Goal: Book appointment/travel/reservation

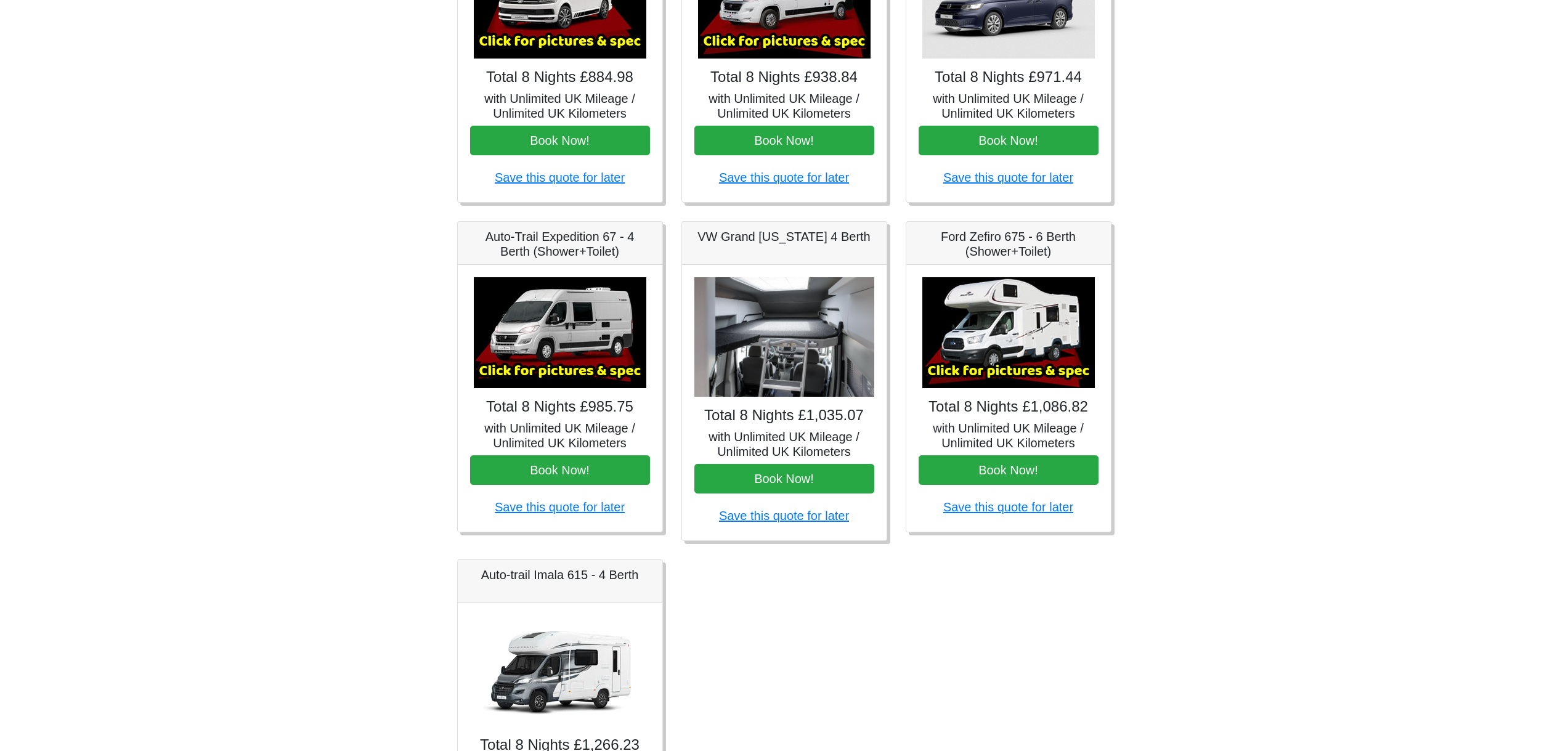
scroll to position [478, 0]
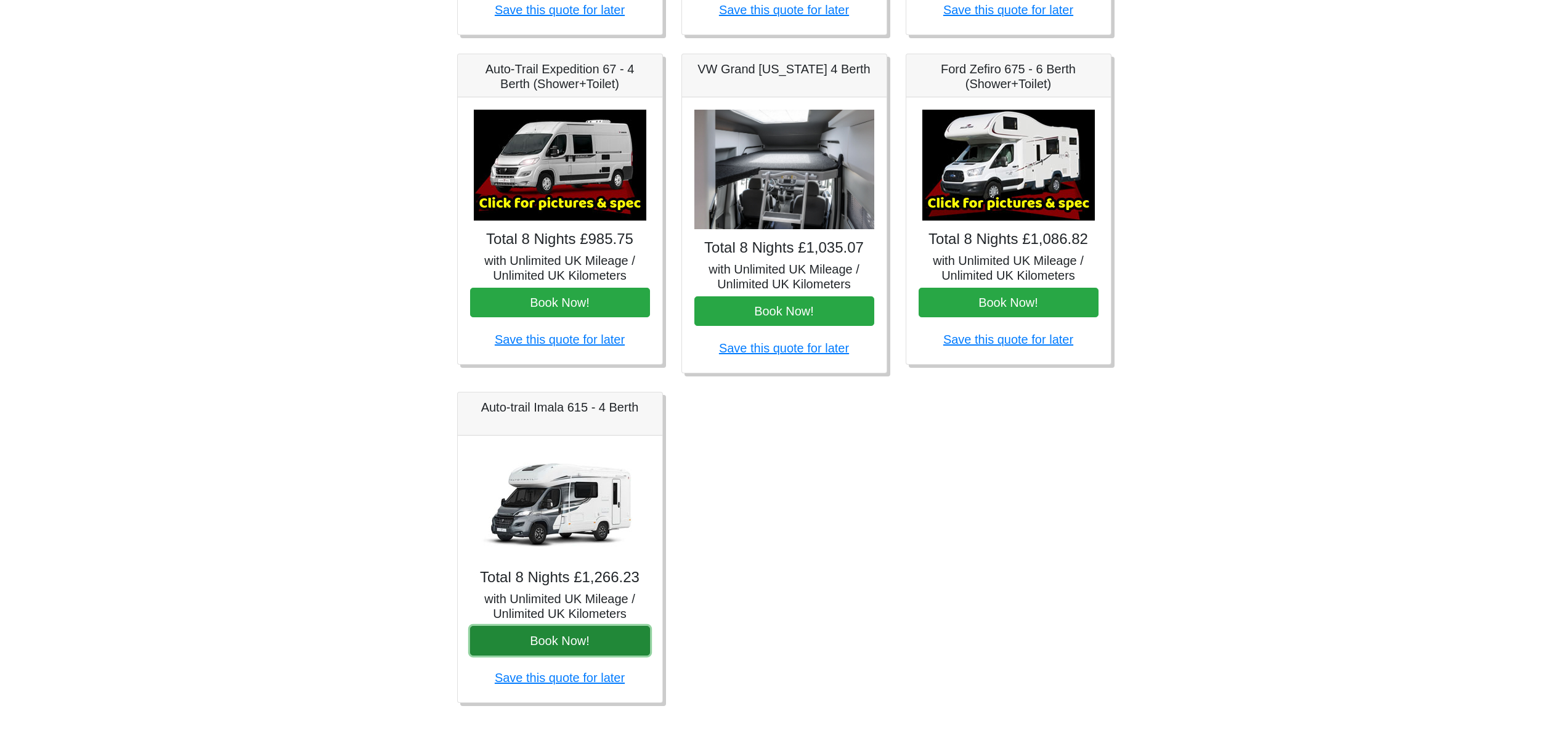
click at [596, 649] on button "Book Now!" at bounding box center [560, 640] width 180 height 29
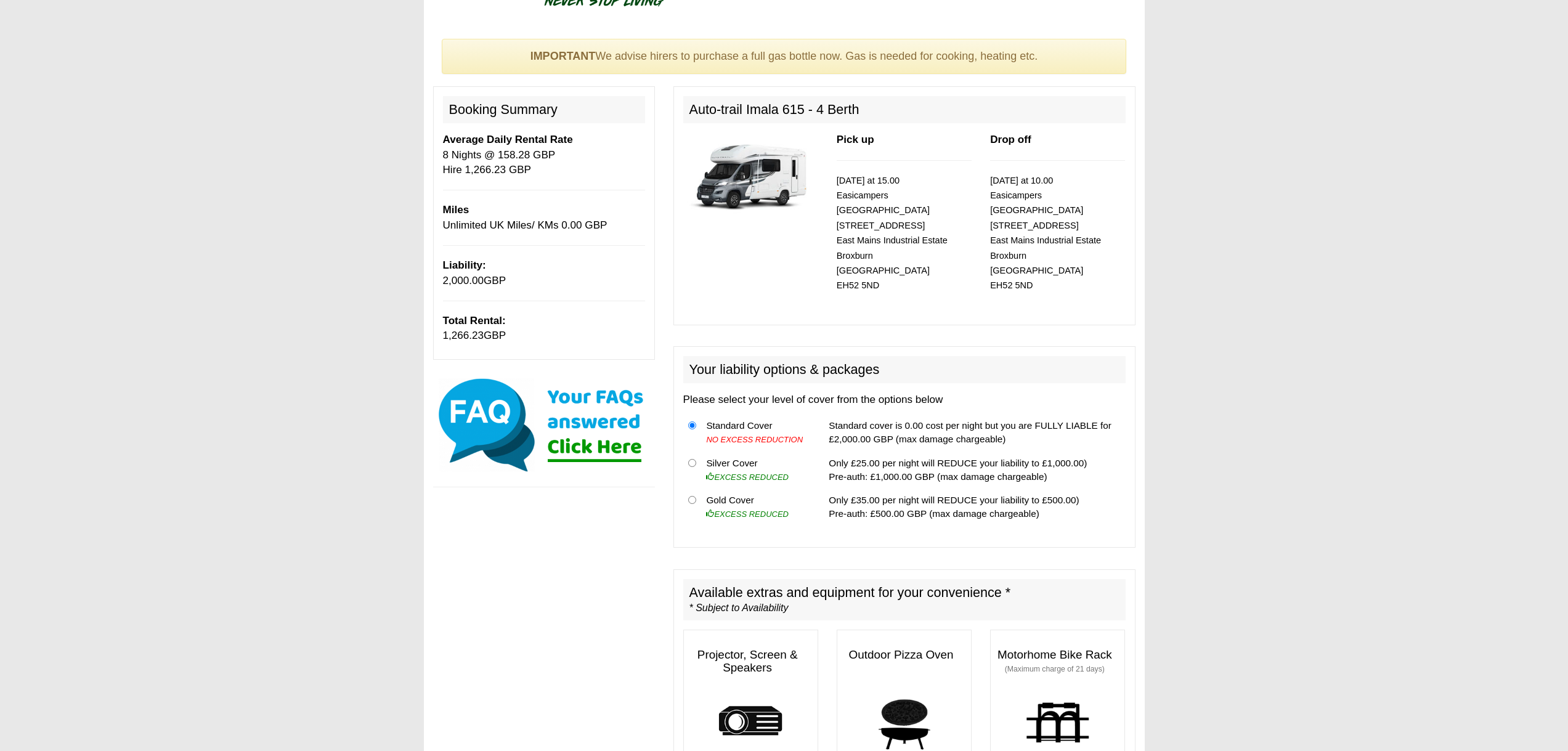
scroll to position [79, 0]
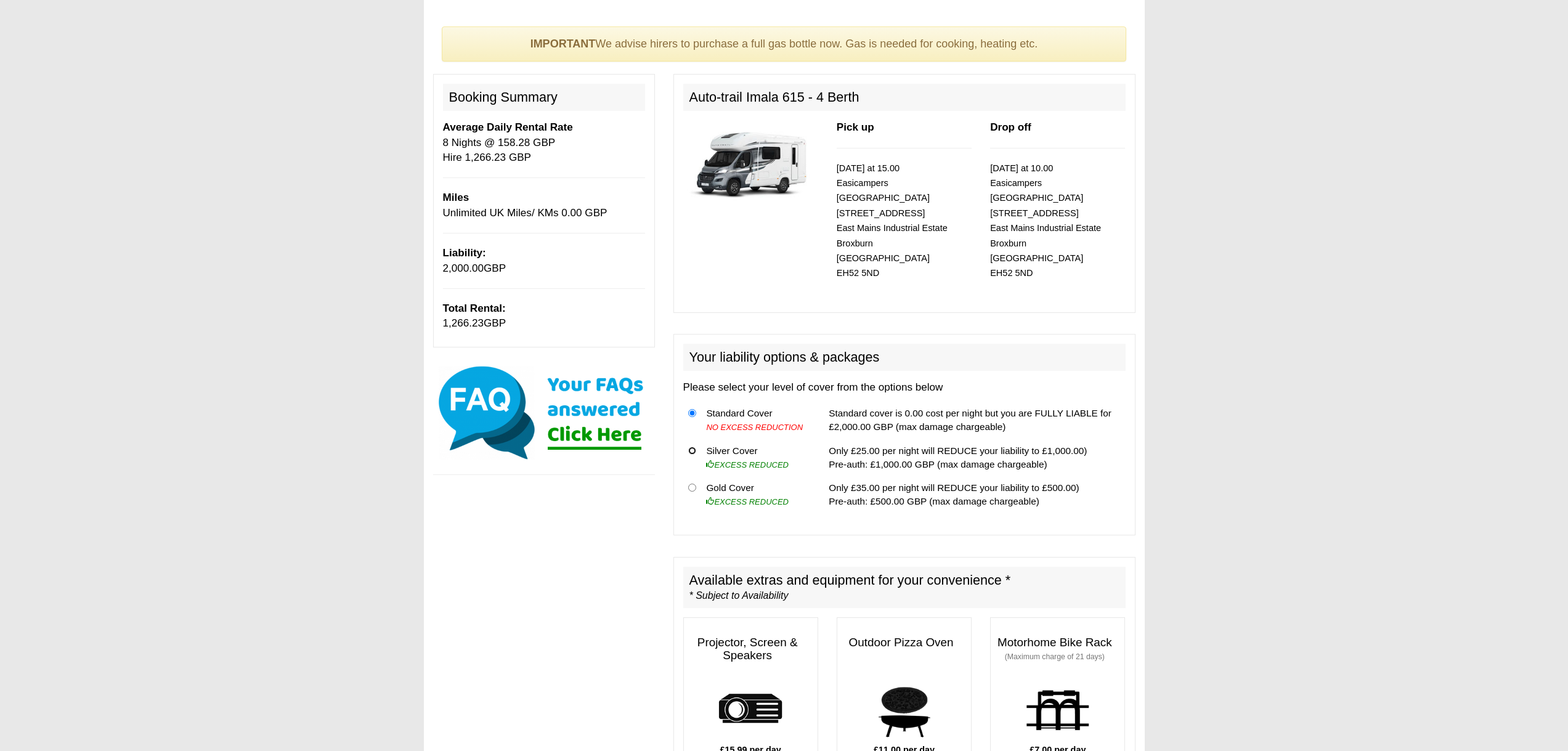
click at [694, 447] on input "radio" at bounding box center [692, 450] width 8 height 8
radio input "true"
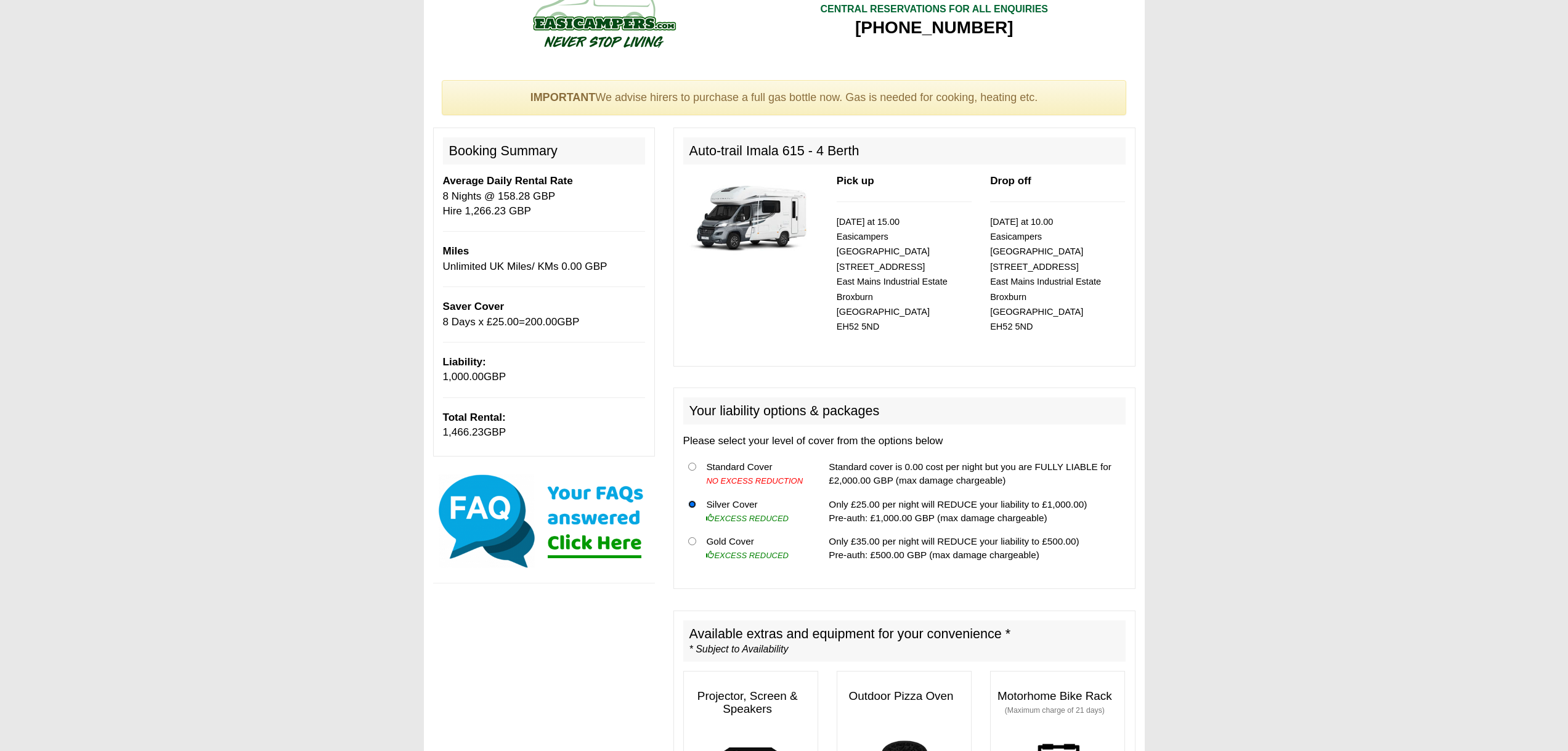
scroll to position [51, 0]
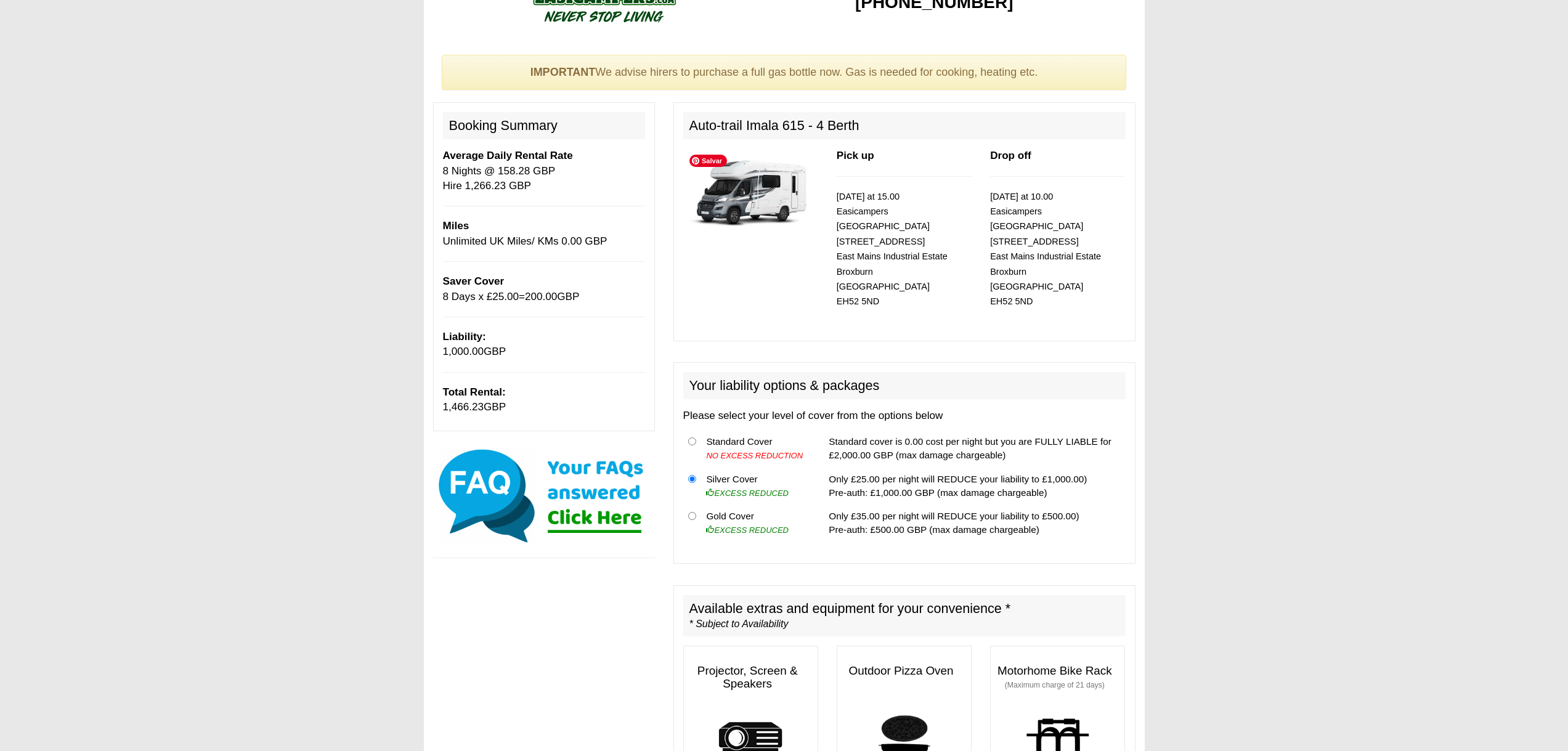
click at [746, 193] on img at bounding box center [750, 191] width 135 height 87
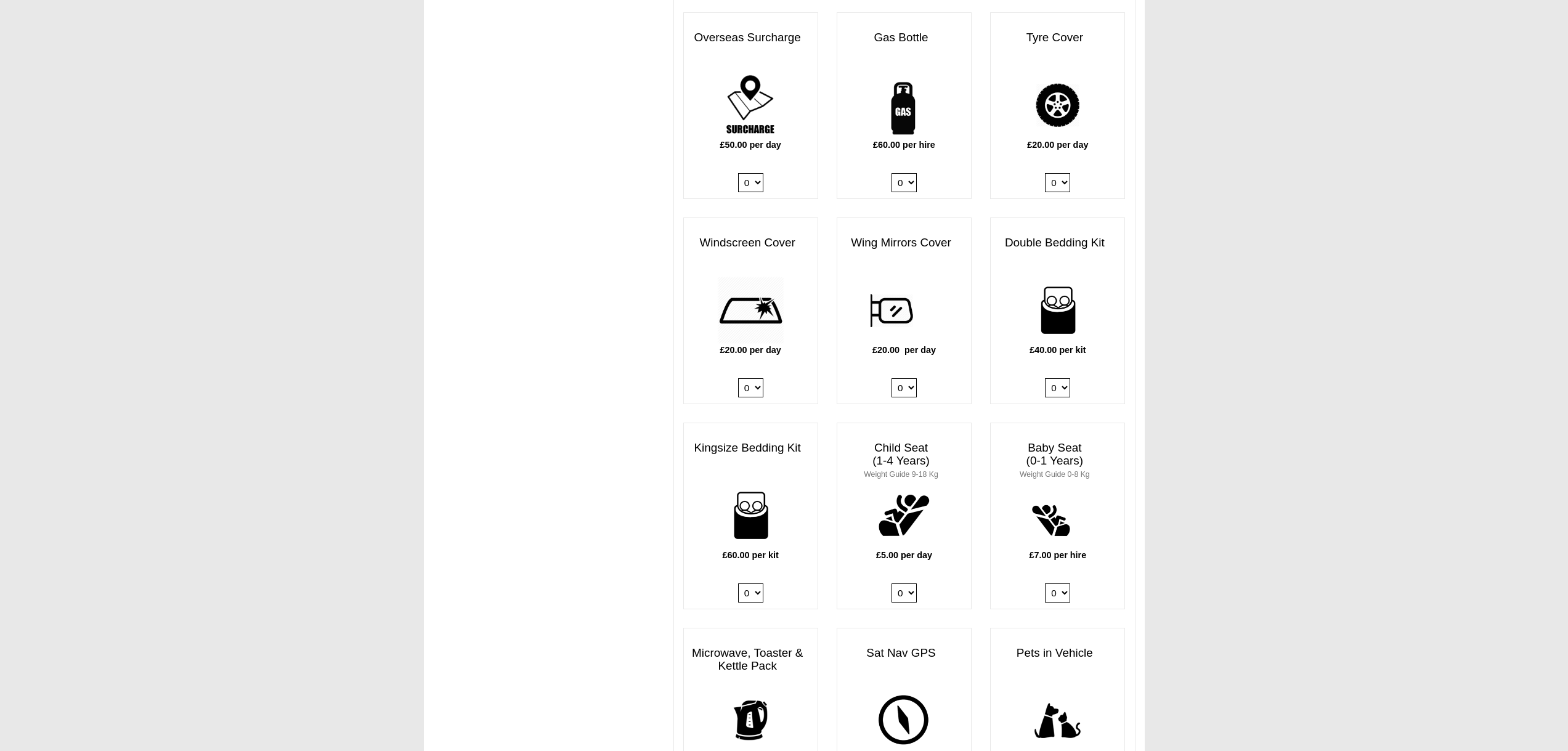
scroll to position [877, 0]
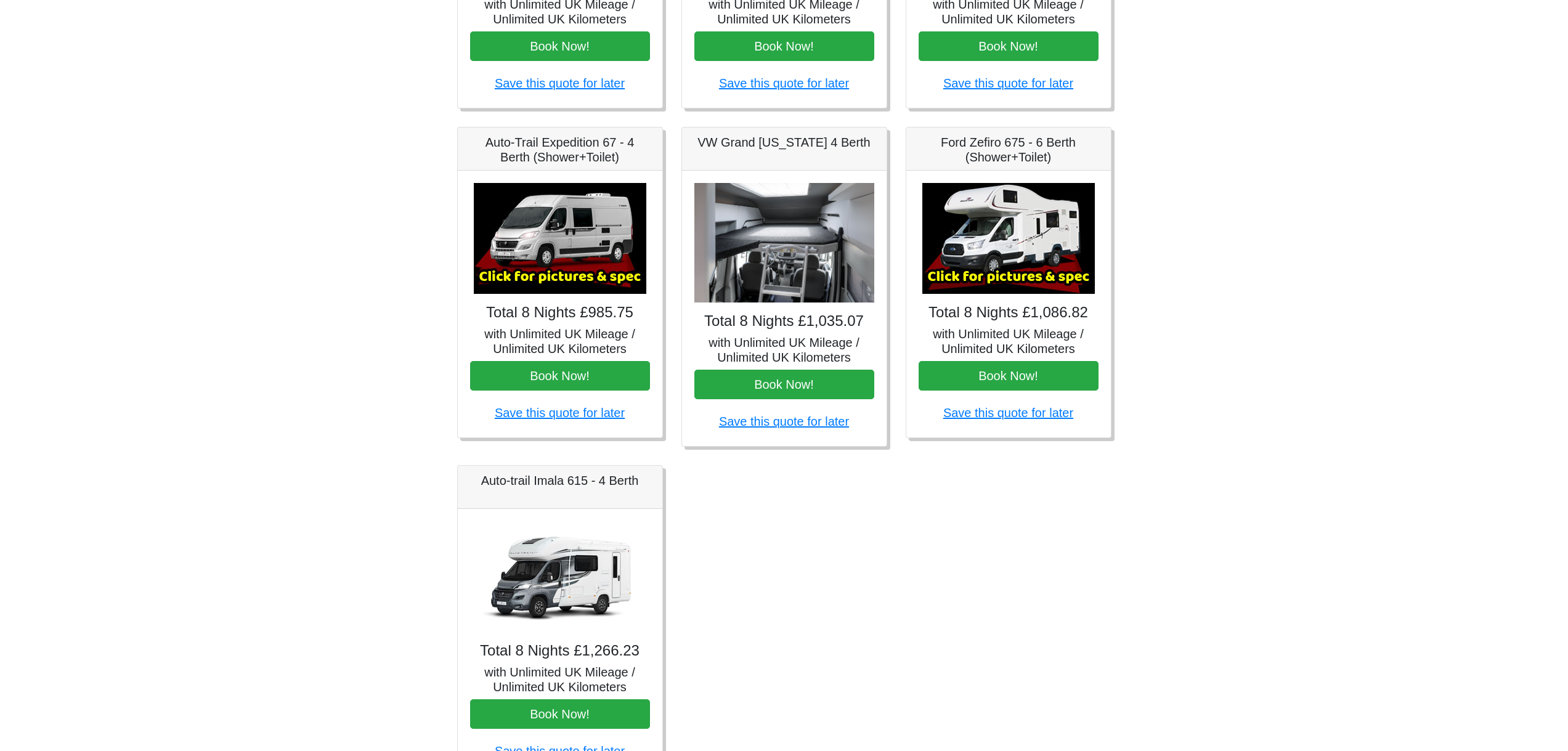
scroll to position [478, 0]
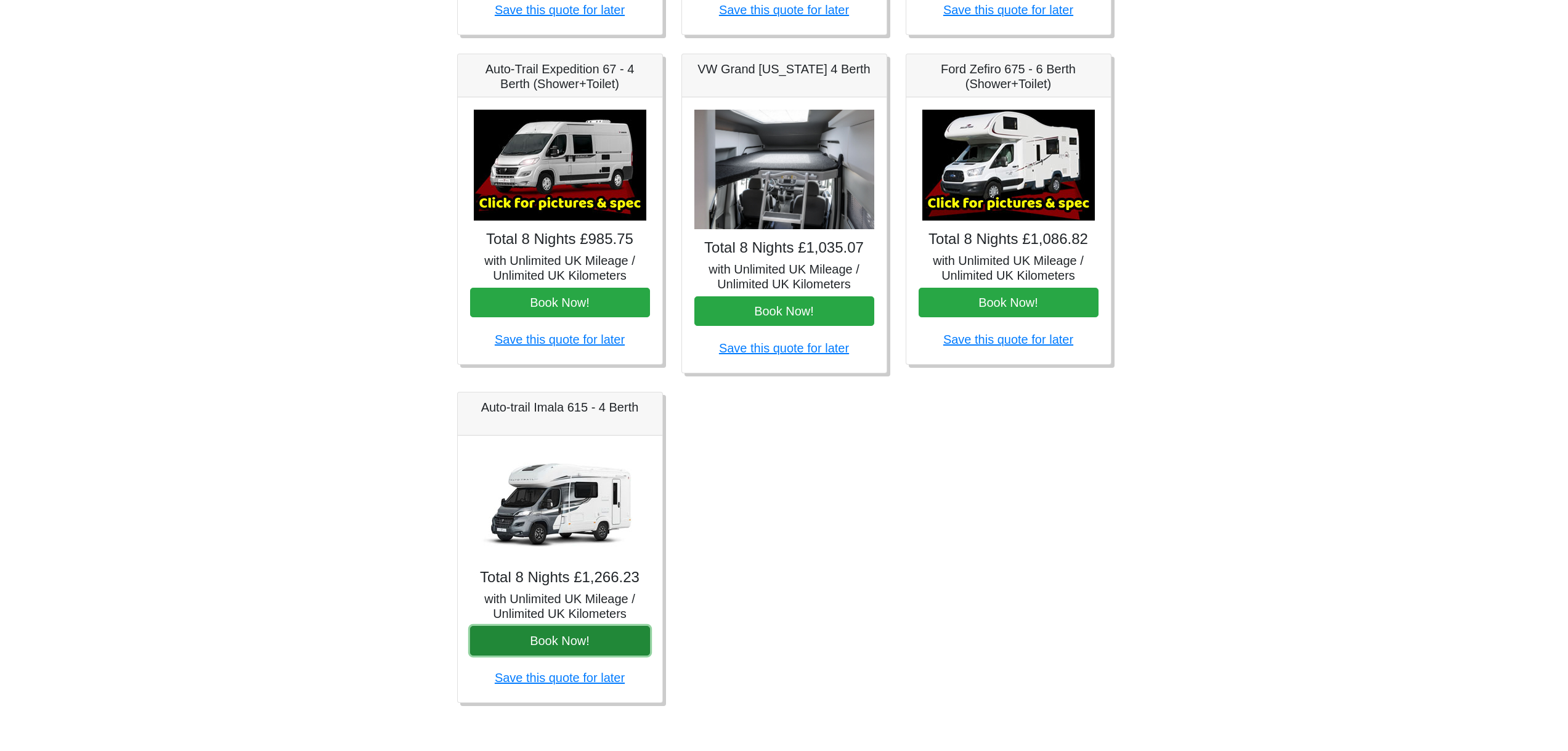
click at [604, 636] on button "Book Now!" at bounding box center [560, 640] width 180 height 29
click at [579, 494] on img at bounding box center [560, 502] width 172 height 111
drag, startPoint x: 480, startPoint y: 407, endPoint x: 585, endPoint y: 413, distance: 105.2
click at [585, 413] on h5 "Auto-trail Imala 615 - 4 Berth" at bounding box center [560, 406] width 180 height 15
click at [590, 635] on button "Book Now!" at bounding box center [560, 640] width 180 height 29
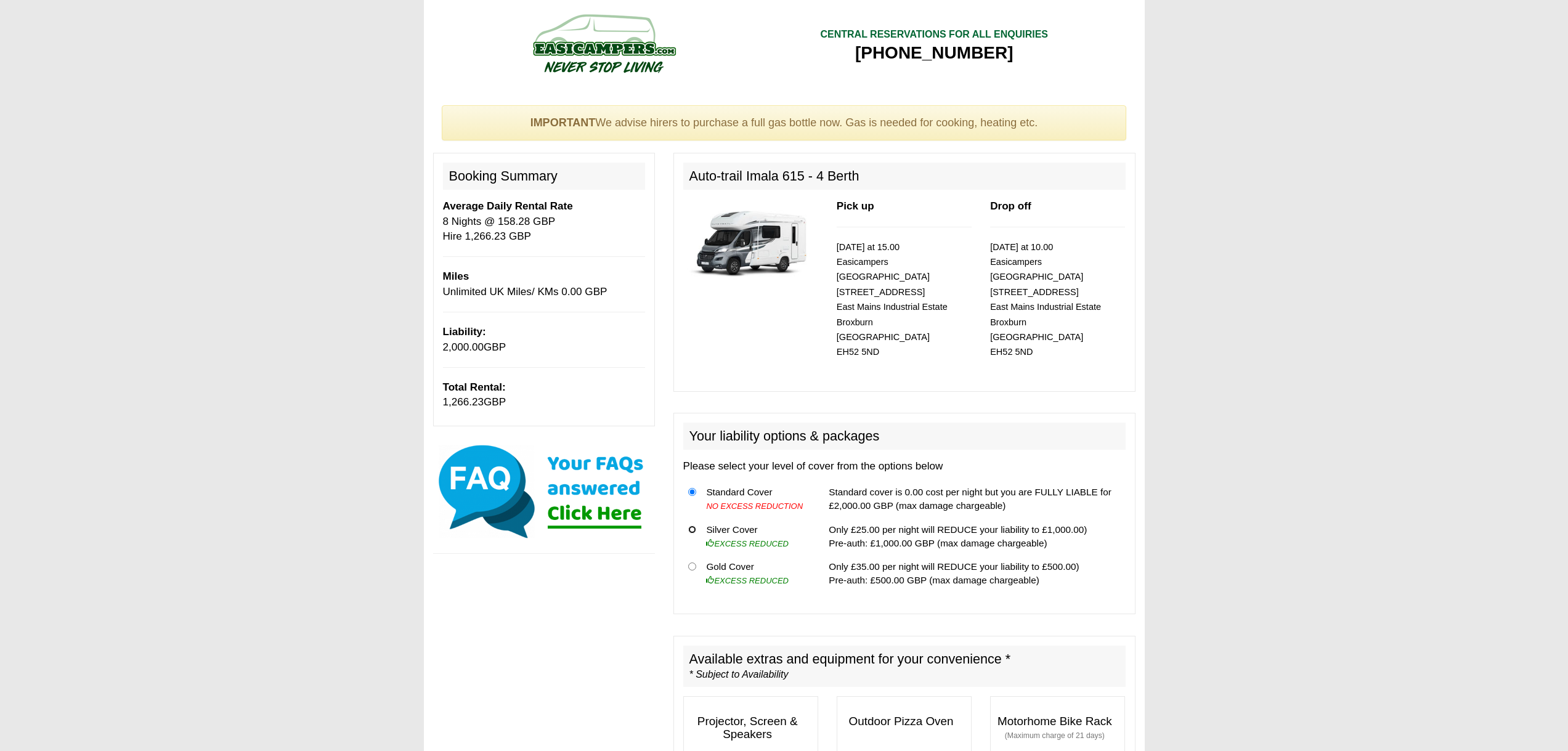
click at [692, 526] on input "radio" at bounding box center [692, 529] width 8 height 8
radio input "true"
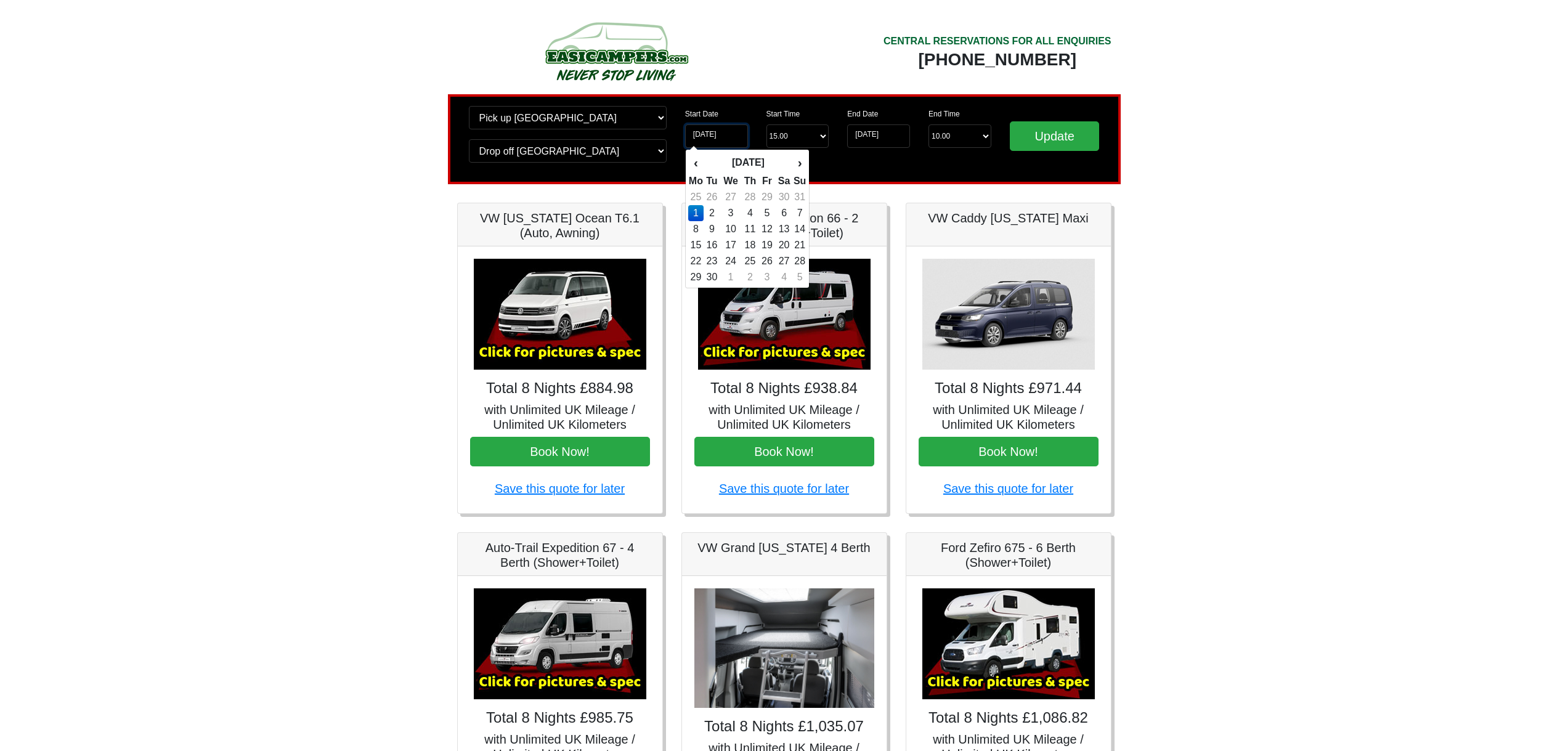
click at [717, 137] on input "01-09-2025" at bounding box center [716, 135] width 63 height 23
click at [732, 215] on td "3" at bounding box center [730, 213] width 21 height 16
type input "03-09-2025"
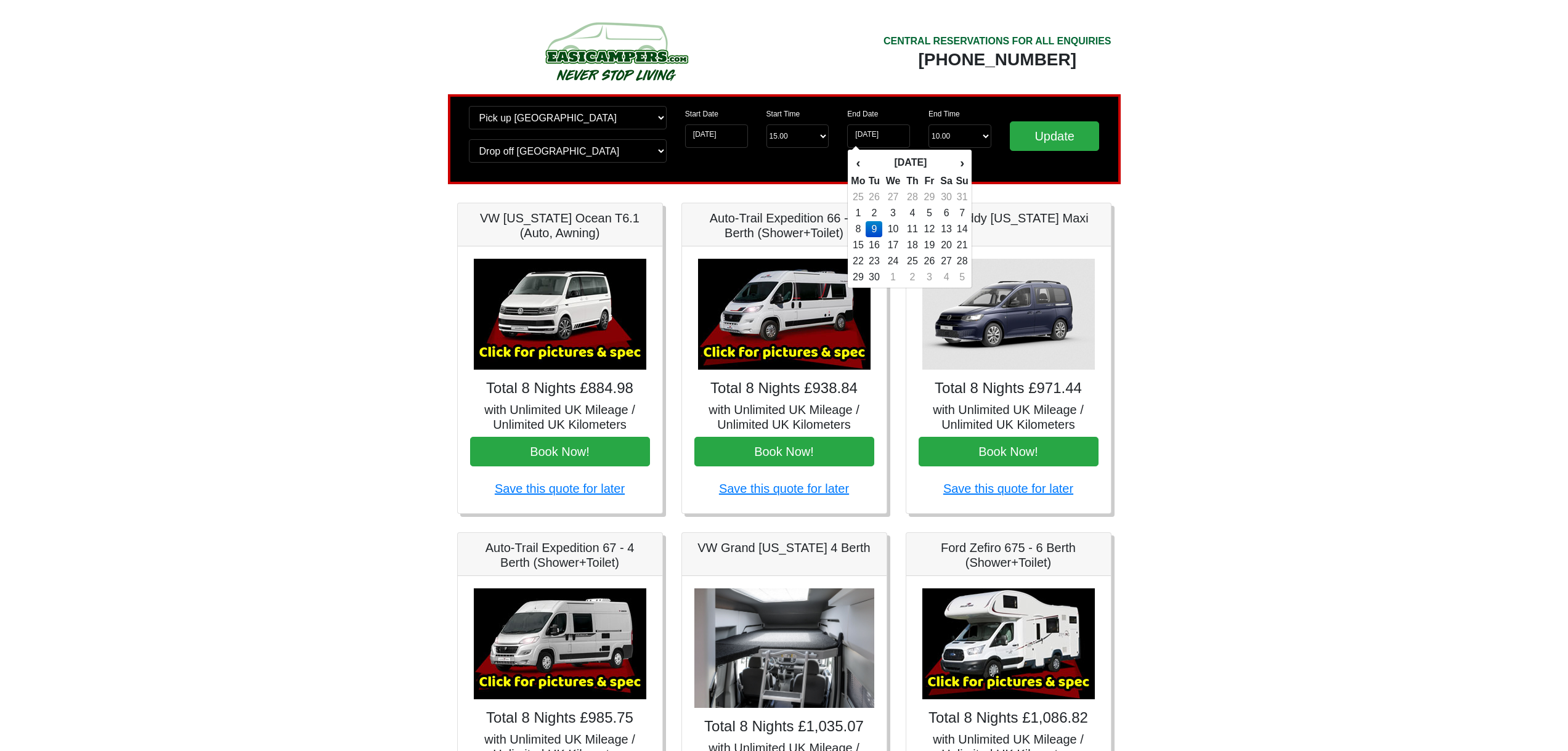
click at [1100, 165] on div "Update" at bounding box center [1054, 140] width 108 height 67
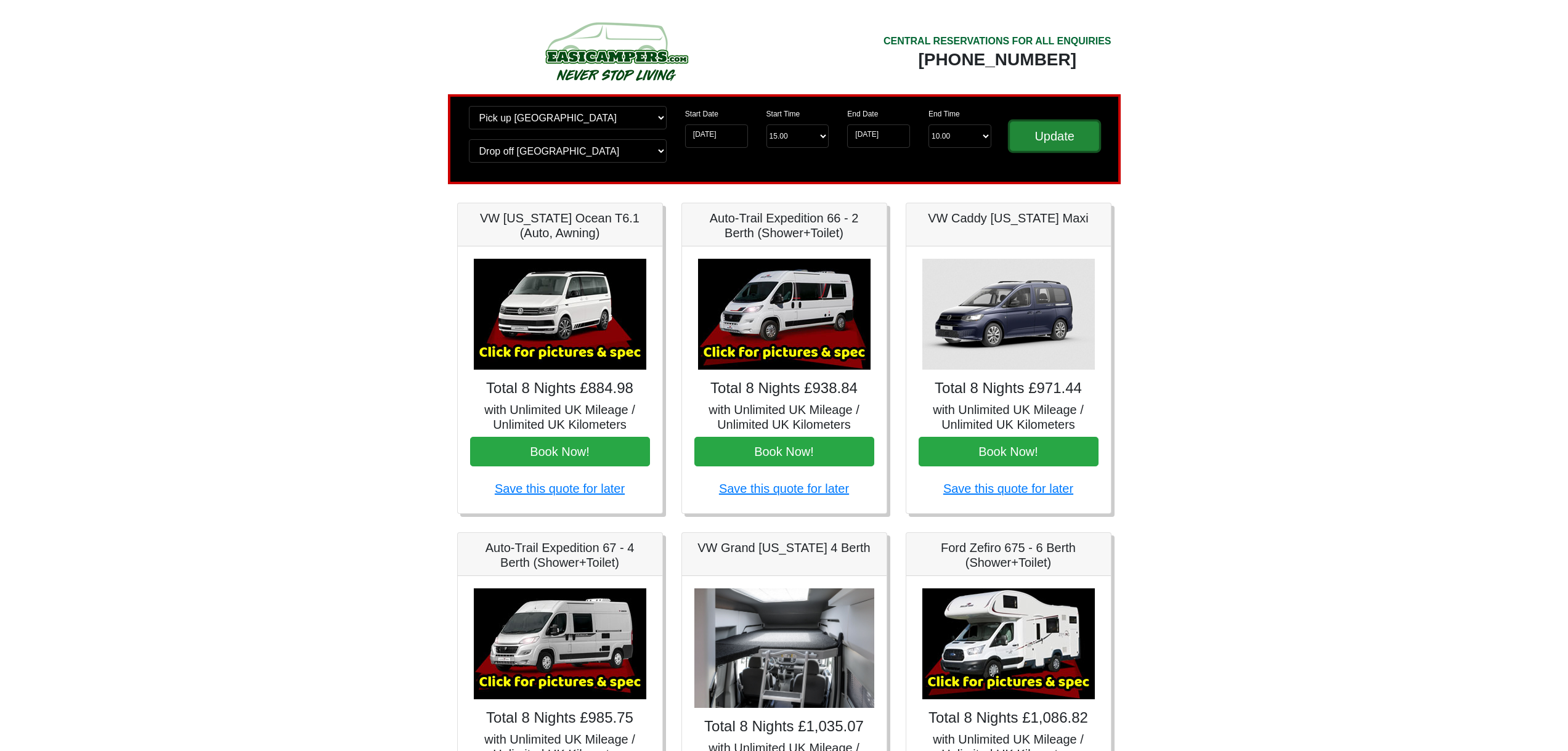
click at [1060, 143] on input "Update" at bounding box center [1054, 136] width 90 height 29
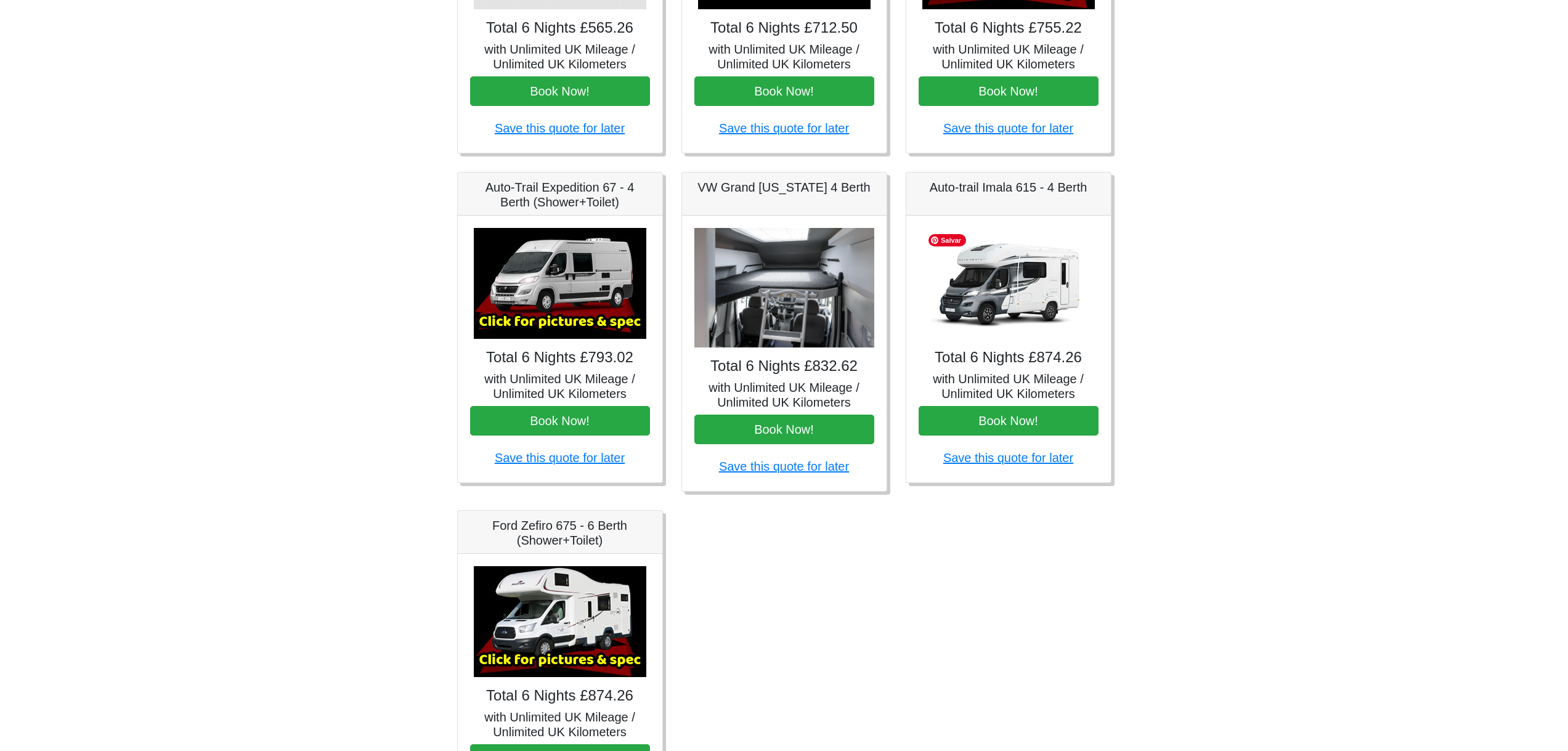
scroll to position [245, 0]
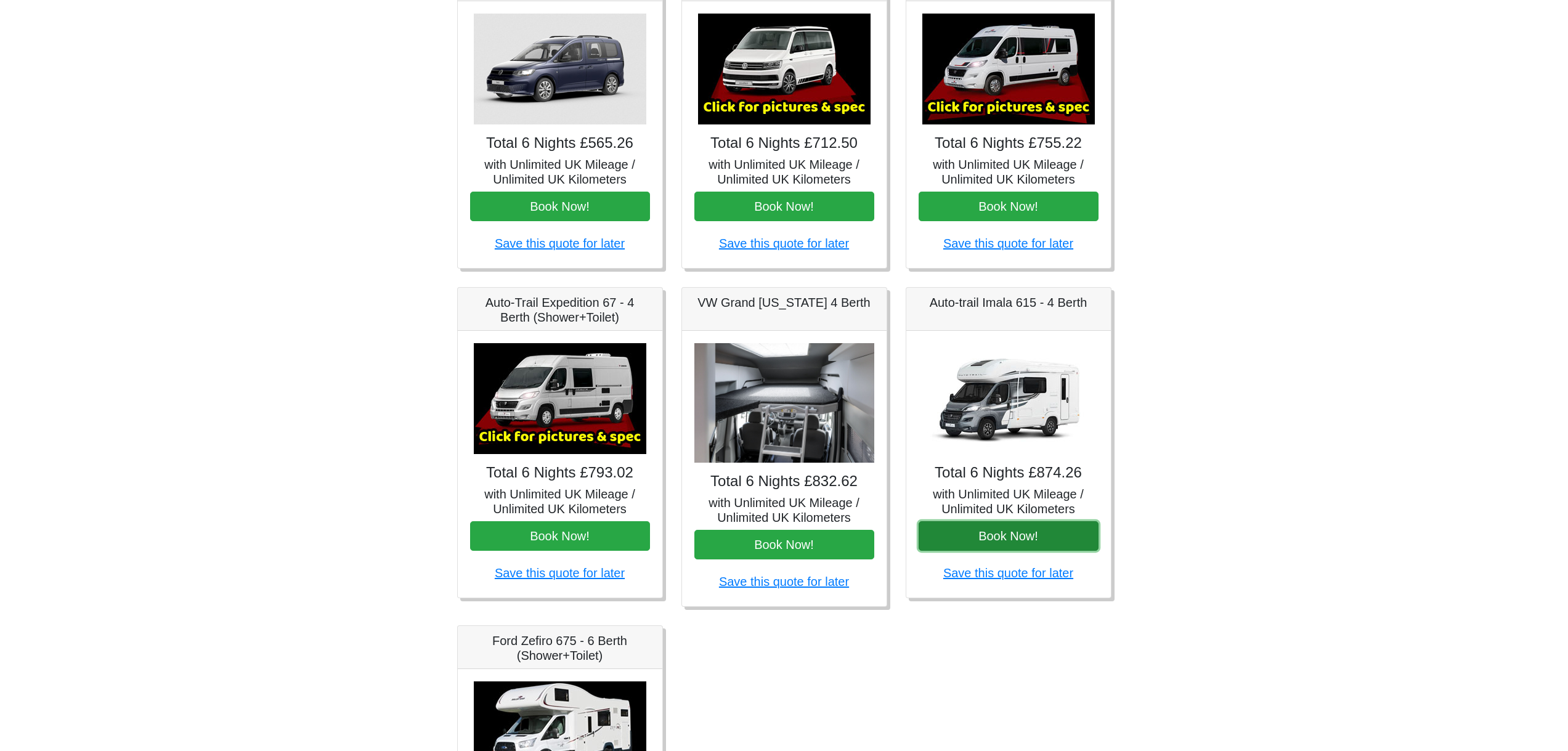
click at [1041, 526] on button "Book Now!" at bounding box center [1008, 536] width 180 height 29
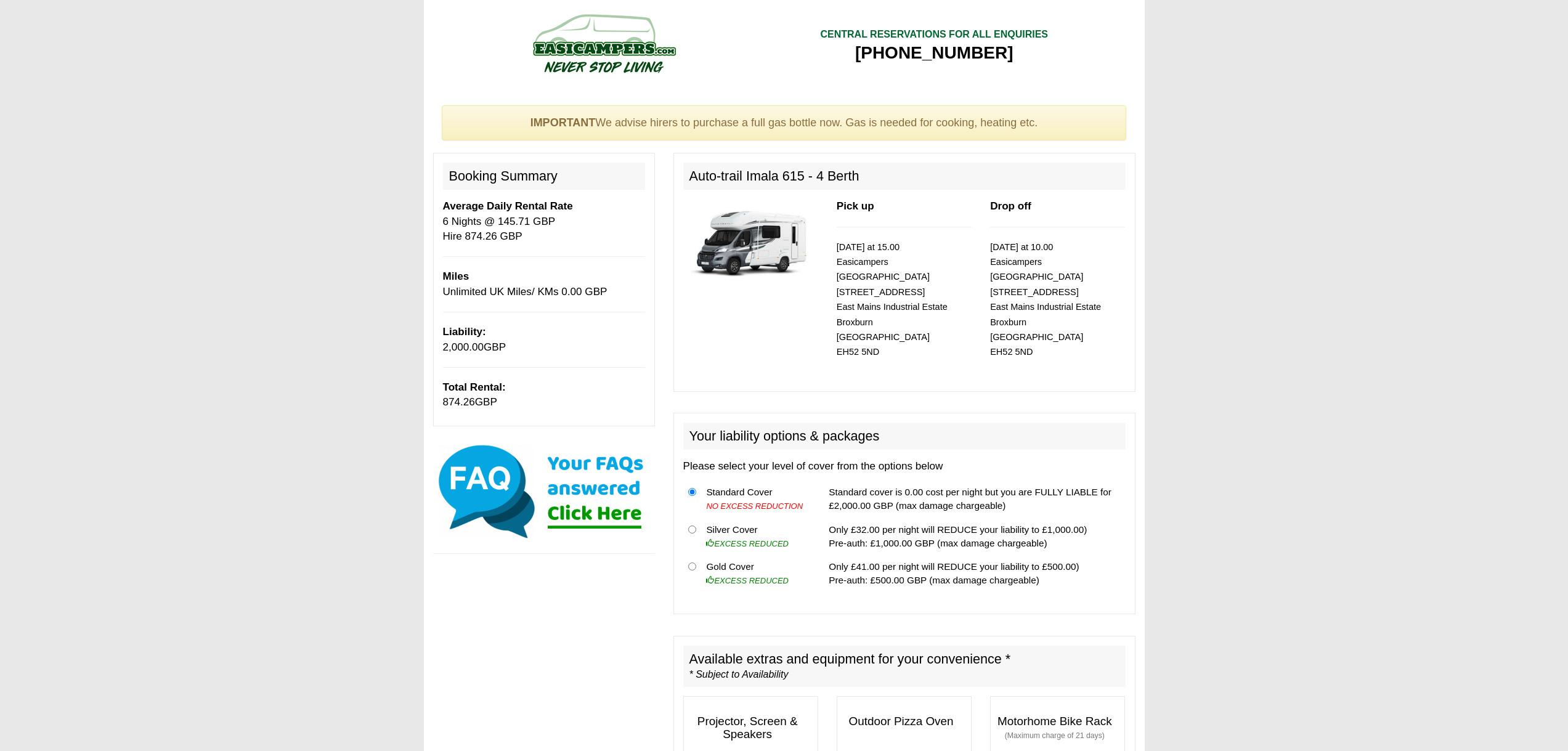
scroll to position [100, 0]
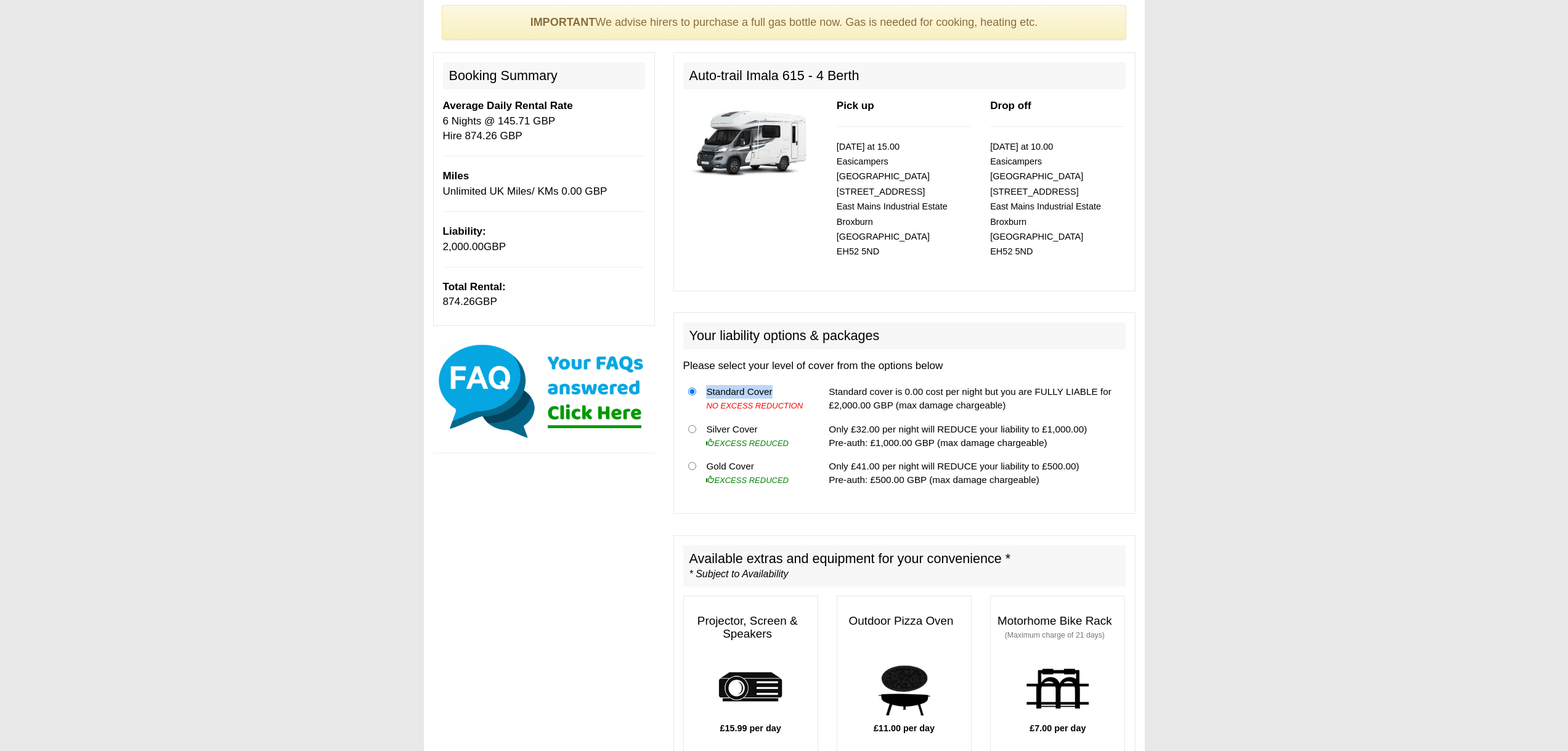
drag, startPoint x: 708, startPoint y: 377, endPoint x: 790, endPoint y: 377, distance: 82.0
click at [790, 380] on td "Standard Cover NO EXCESS REDUCTION" at bounding box center [756, 399] width 110 height 38
drag, startPoint x: 828, startPoint y: 393, endPoint x: 880, endPoint y: 389, distance: 52.2
click at [880, 389] on td "Standard cover is 0.00 cost per night but you are FULLY LIABLE for £2,000.00 GB…" at bounding box center [974, 399] width 301 height 38
click at [748, 417] on td "Silver Cover EXCESS REDUCED" at bounding box center [756, 436] width 110 height 38
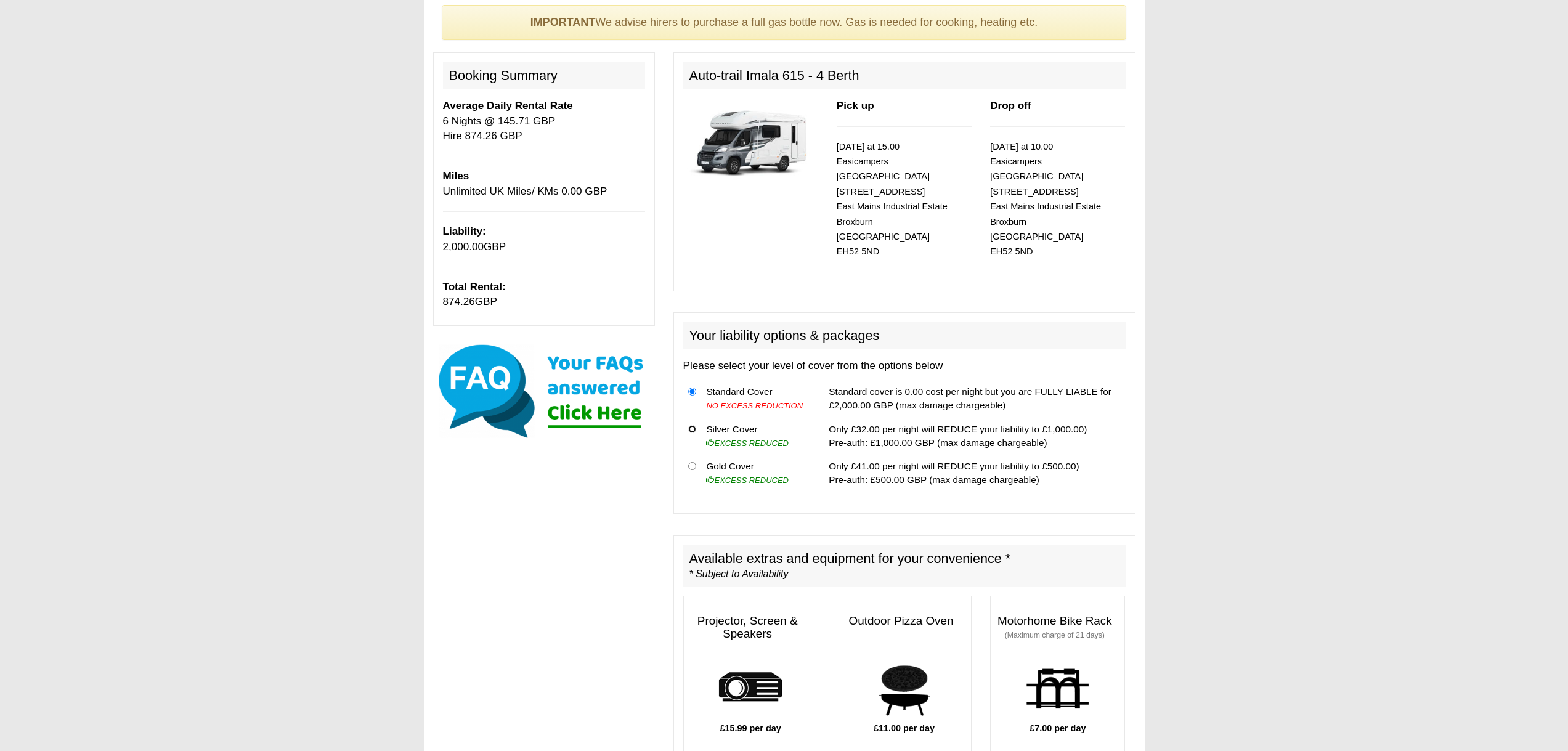
click at [693, 425] on input "radio" at bounding box center [692, 429] width 8 height 8
radio input "true"
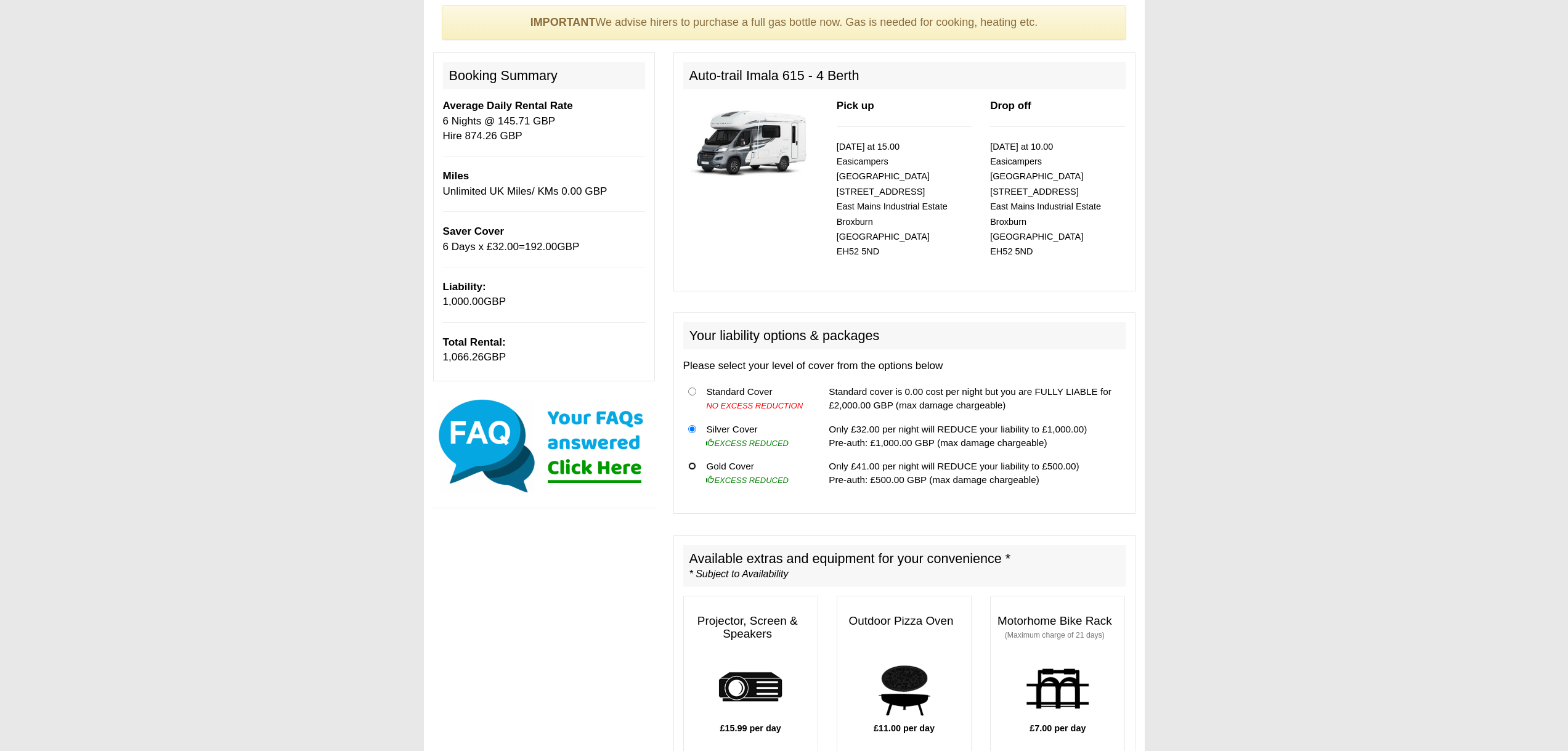
click at [691, 462] on input "radio" at bounding box center [692, 466] width 8 height 8
radio input "true"
drag, startPoint x: 847, startPoint y: 454, endPoint x: 933, endPoint y: 459, distance: 86.1
click at [933, 459] on td "Only £41.00 per night will REDUCE your liability to £500.00) Pre-auth: £500.00 …" at bounding box center [974, 472] width 301 height 37
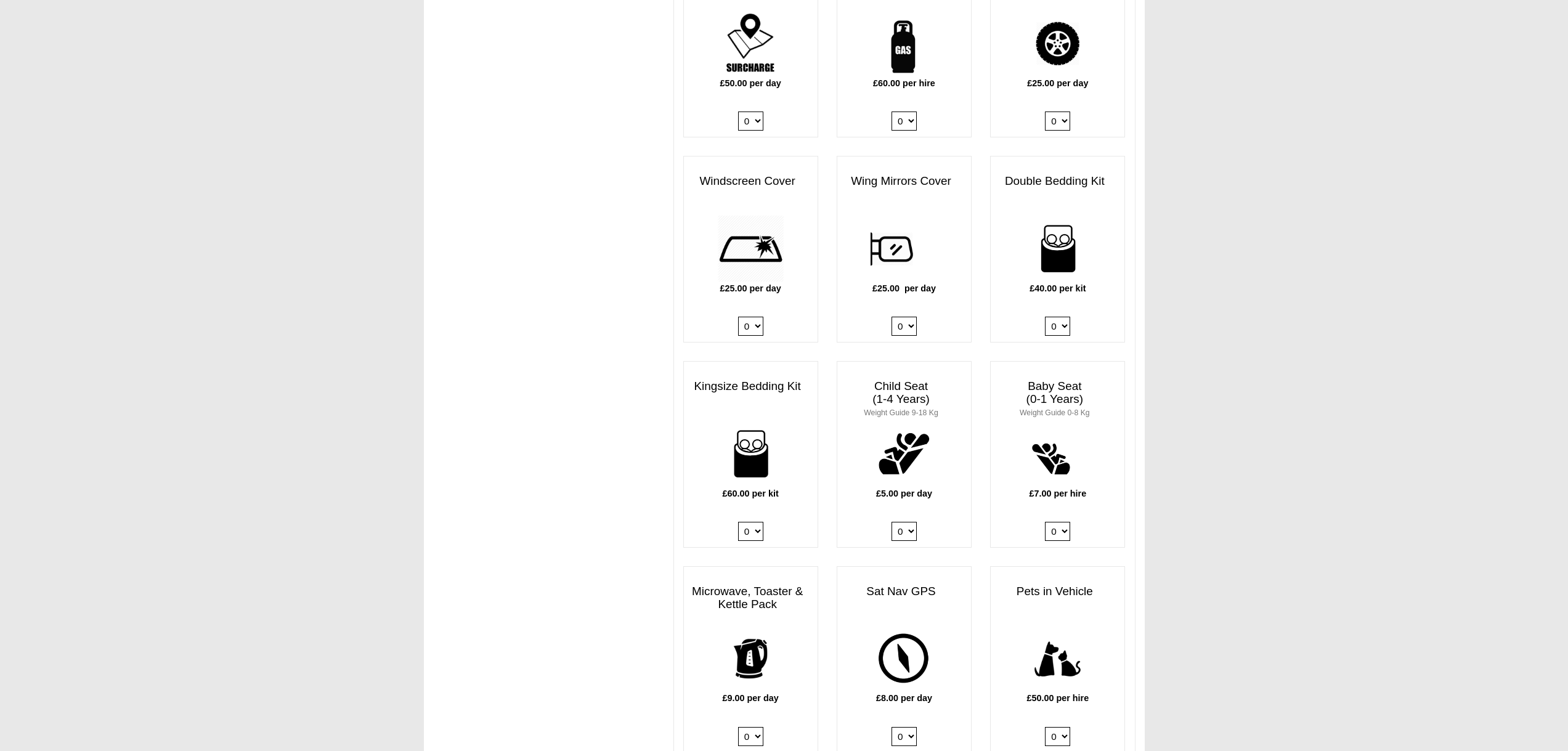
scroll to position [1003, 0]
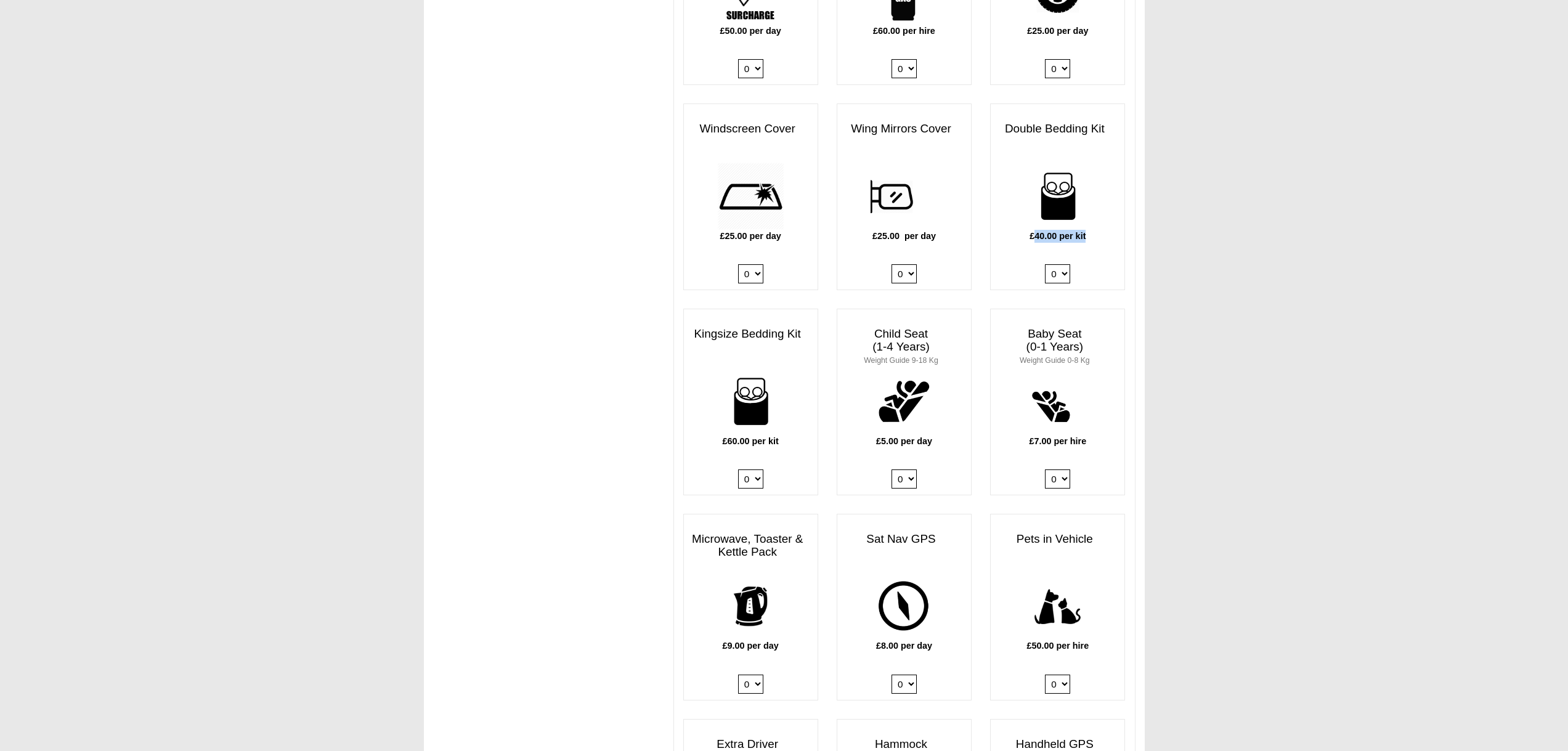
drag, startPoint x: 1031, startPoint y: 224, endPoint x: 1096, endPoint y: 223, distance: 65.0
click at [1096, 230] on p "£40.00 per kit" at bounding box center [1057, 236] width 134 height 13
click at [1063, 264] on select "0 1 2 3 4" at bounding box center [1057, 273] width 25 height 19
select select "Double Bedding Kit x QTY 2 @ 40.00 GBP per kit."
click at [1045, 264] on select "0 1 2 3 4" at bounding box center [1057, 273] width 25 height 19
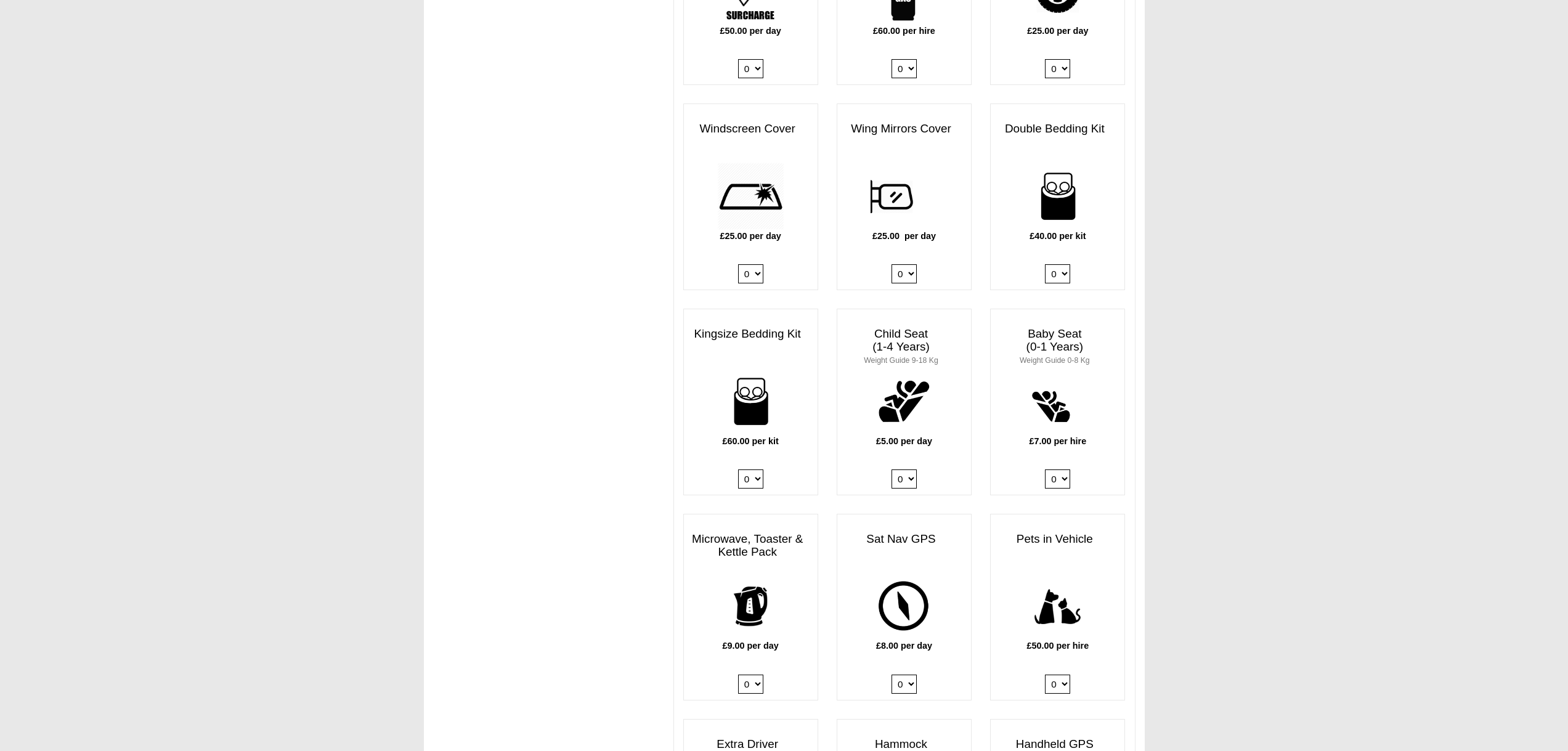
click at [1189, 293] on body "[DATE] ------- 2025 ------- Sorry, you dont qualify :( CENTRAL RESERVATIONS FOR…" at bounding box center [784, 309] width 1568 height 2623
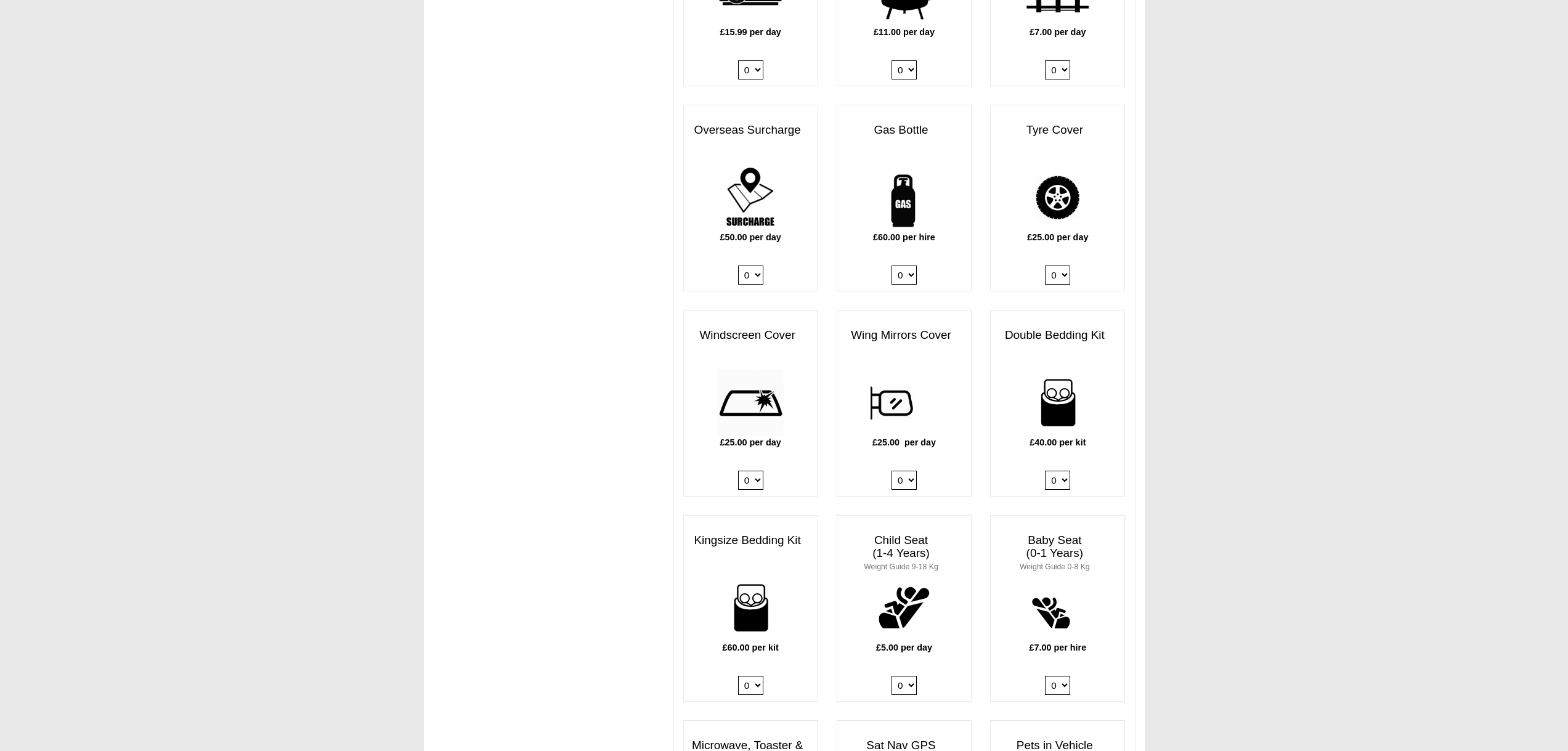
scroll to position [802, 0]
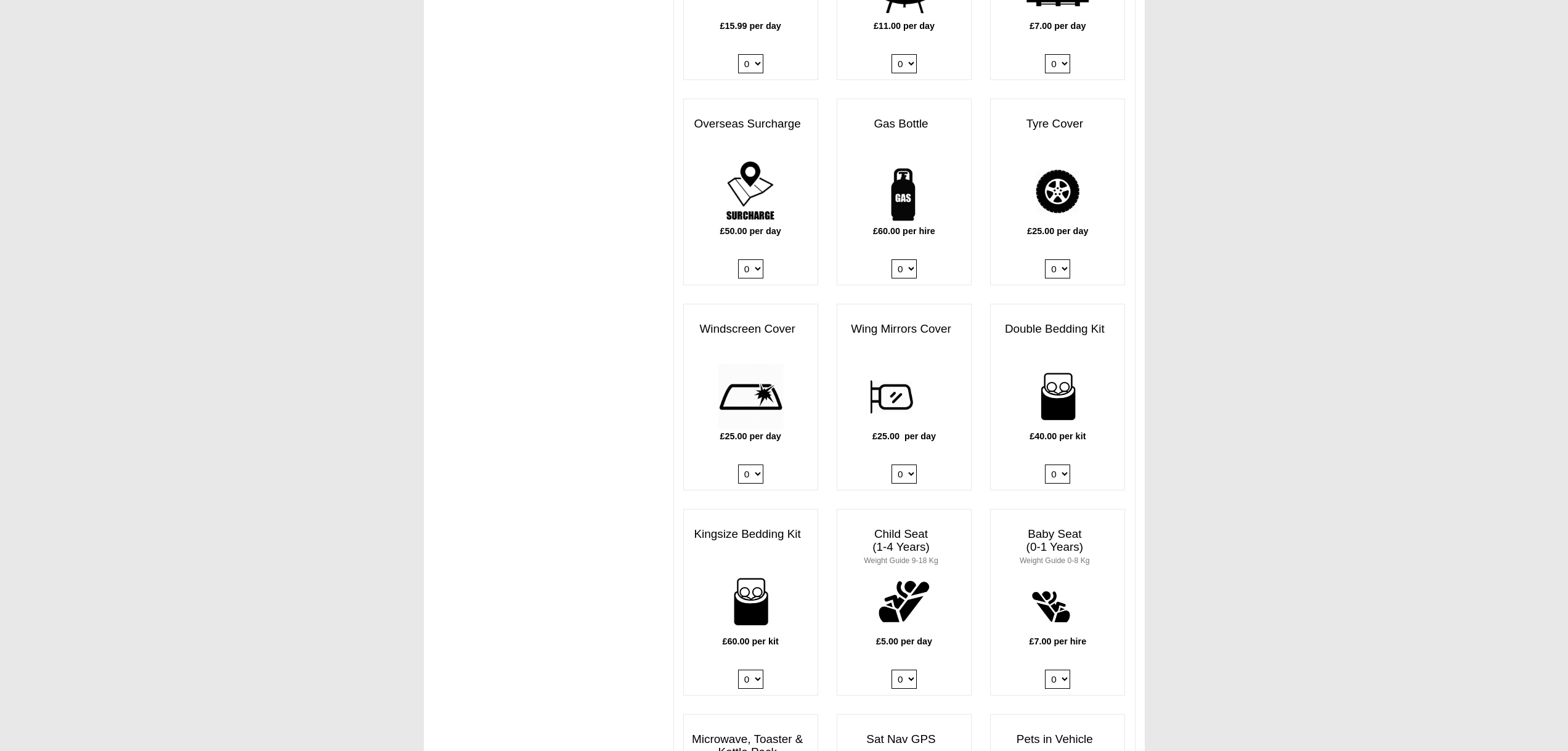
click at [910, 259] on select "0 1" at bounding box center [904, 268] width 25 height 19
select select "Gas Bottle x QTY 1 @ 60.00 GBP per hire."
click at [892, 259] on select "0 1" at bounding box center [904, 268] width 25 height 19
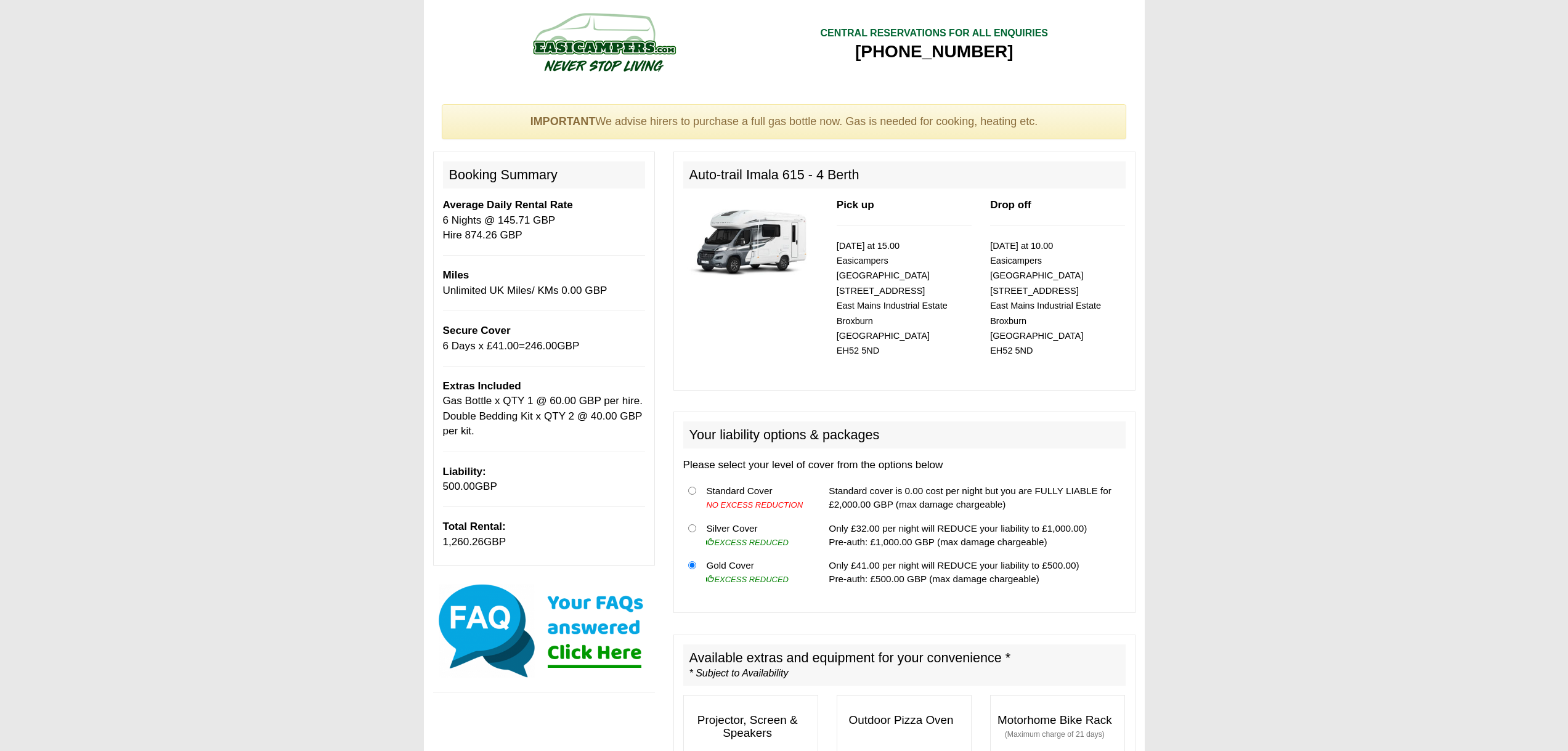
scroll to position [0, 0]
